Goal: Use online tool/utility: Use online tool/utility

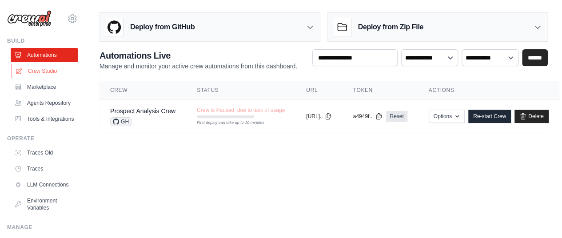
click at [43, 71] on link "Crew Studio" at bounding box center [45, 71] width 67 height 14
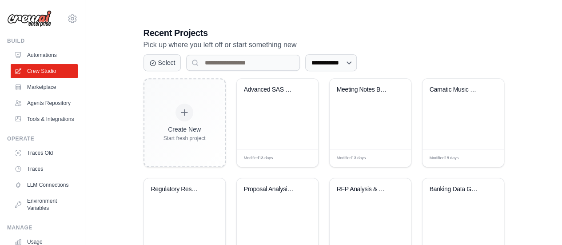
scroll to position [212, 0]
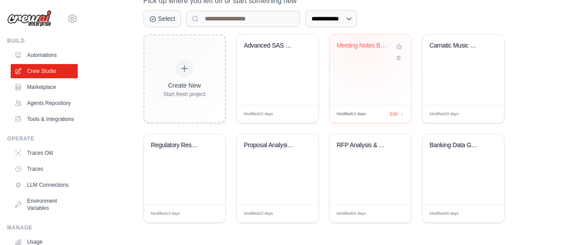
click at [362, 48] on div "Meeting Notes Business Requirements..." at bounding box center [364, 48] width 54 height 12
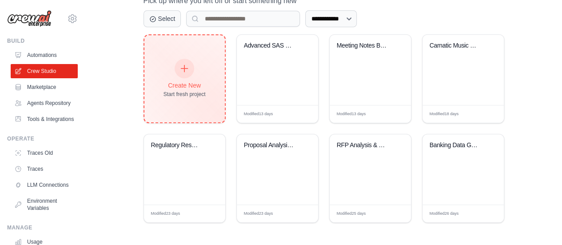
click at [183, 65] on icon at bounding box center [184, 69] width 10 height 10
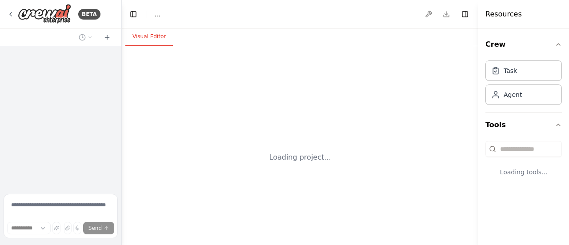
select select "****"
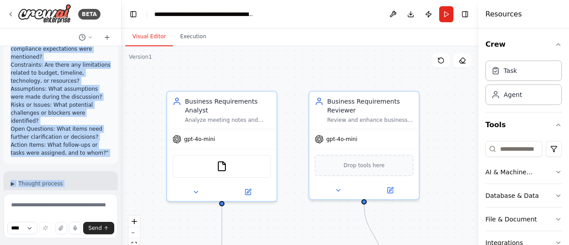
scroll to position [211, 0]
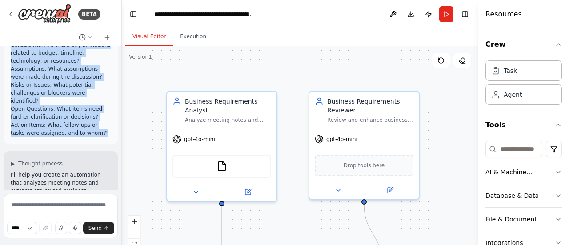
drag, startPoint x: 11, startPoint y: 108, endPoint x: 85, endPoint y: 109, distance: 74.2
click at [85, 109] on div "With meeting notes captured as a text input, Please analyze the meeting notes a…" at bounding box center [61, 15] width 100 height 243
copy div "With meeting notes captured as a text input, Please analyze the meeting notes a…"
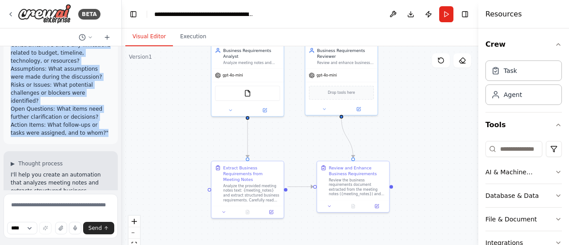
drag, startPoint x: 424, startPoint y: 145, endPoint x: 410, endPoint y: 100, distance: 47.2
click at [410, 100] on div ".deletable-edge-delete-btn { width: 20px; height: 20px; border: 0px solid #ffff…" at bounding box center [300, 157] width 356 height 222
click at [448, 13] on button "Run" at bounding box center [446, 14] width 14 height 16
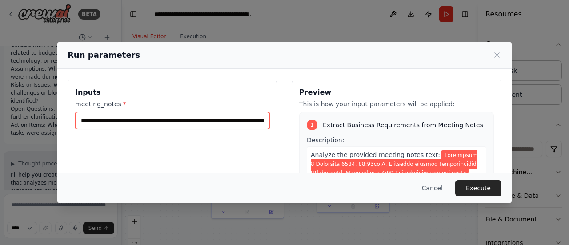
click at [203, 119] on input "meeting_notes *" at bounding box center [172, 120] width 195 height 17
click at [202, 119] on input "meeting_notes *" at bounding box center [172, 120] width 195 height 17
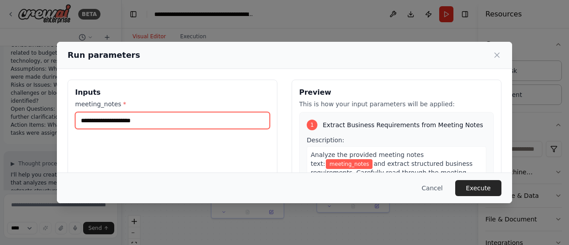
paste input "**********"
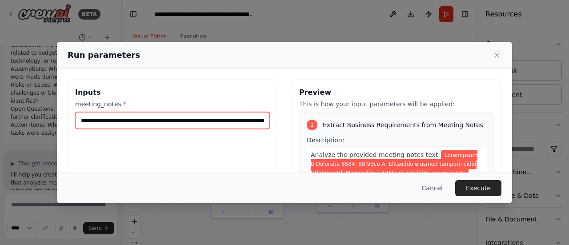
scroll to position [0, 82779]
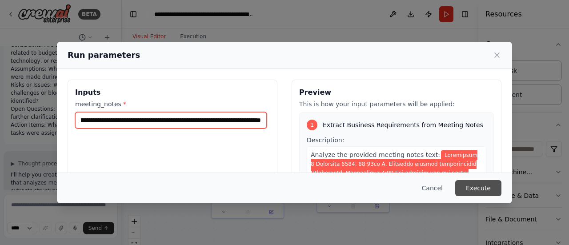
type input "**********"
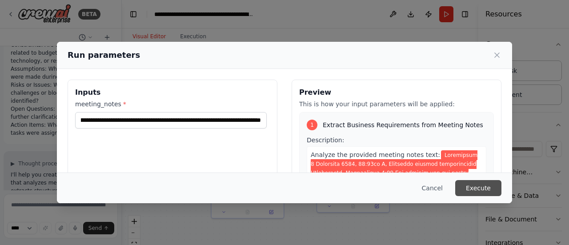
click at [489, 188] on button "Execute" at bounding box center [478, 188] width 46 height 16
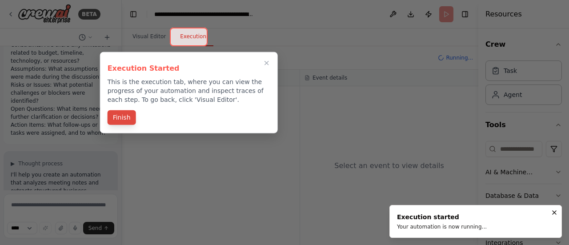
click at [123, 118] on button "Finish" at bounding box center [122, 117] width 28 height 15
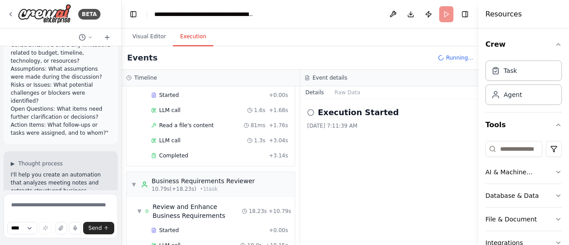
scroll to position [87, 0]
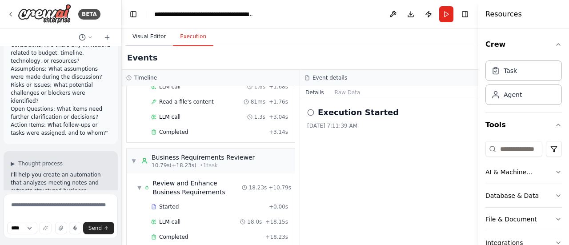
click at [155, 37] on button "Visual Editor" at bounding box center [149, 37] width 48 height 19
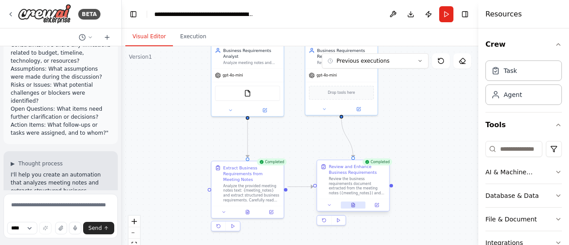
click at [355, 206] on icon at bounding box center [352, 205] width 3 height 4
click at [354, 206] on icon at bounding box center [353, 206] width 2 height 0
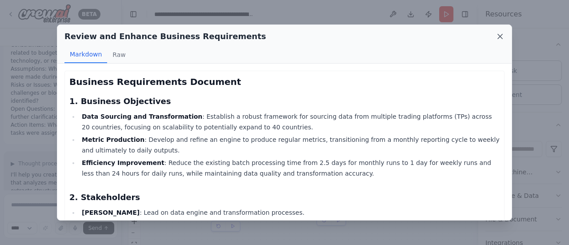
click at [500, 37] on icon at bounding box center [499, 36] width 9 height 9
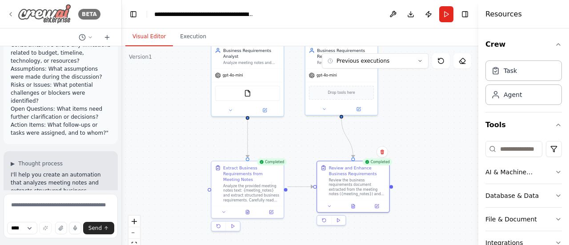
click at [52, 16] on img at bounding box center [44, 14] width 53 height 20
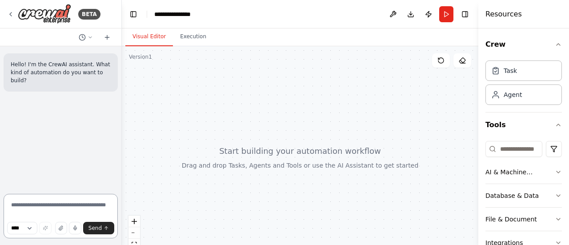
click at [36, 207] on textarea at bounding box center [61, 216] width 114 height 44
